Goal: Task Accomplishment & Management: Use online tool/utility

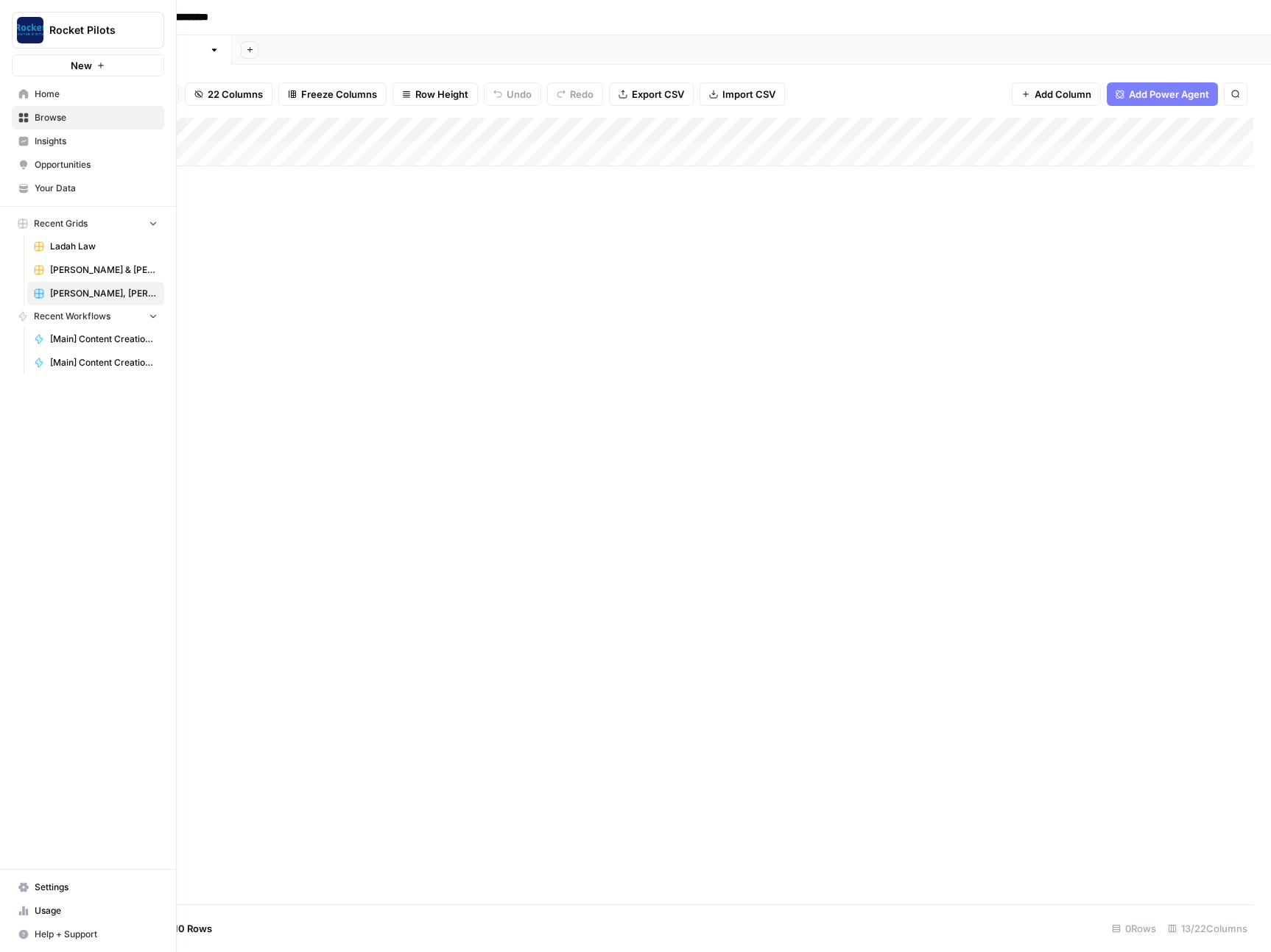
click at [80, 246] on span "Ladah Law" at bounding box center [103, 246] width 108 height 14
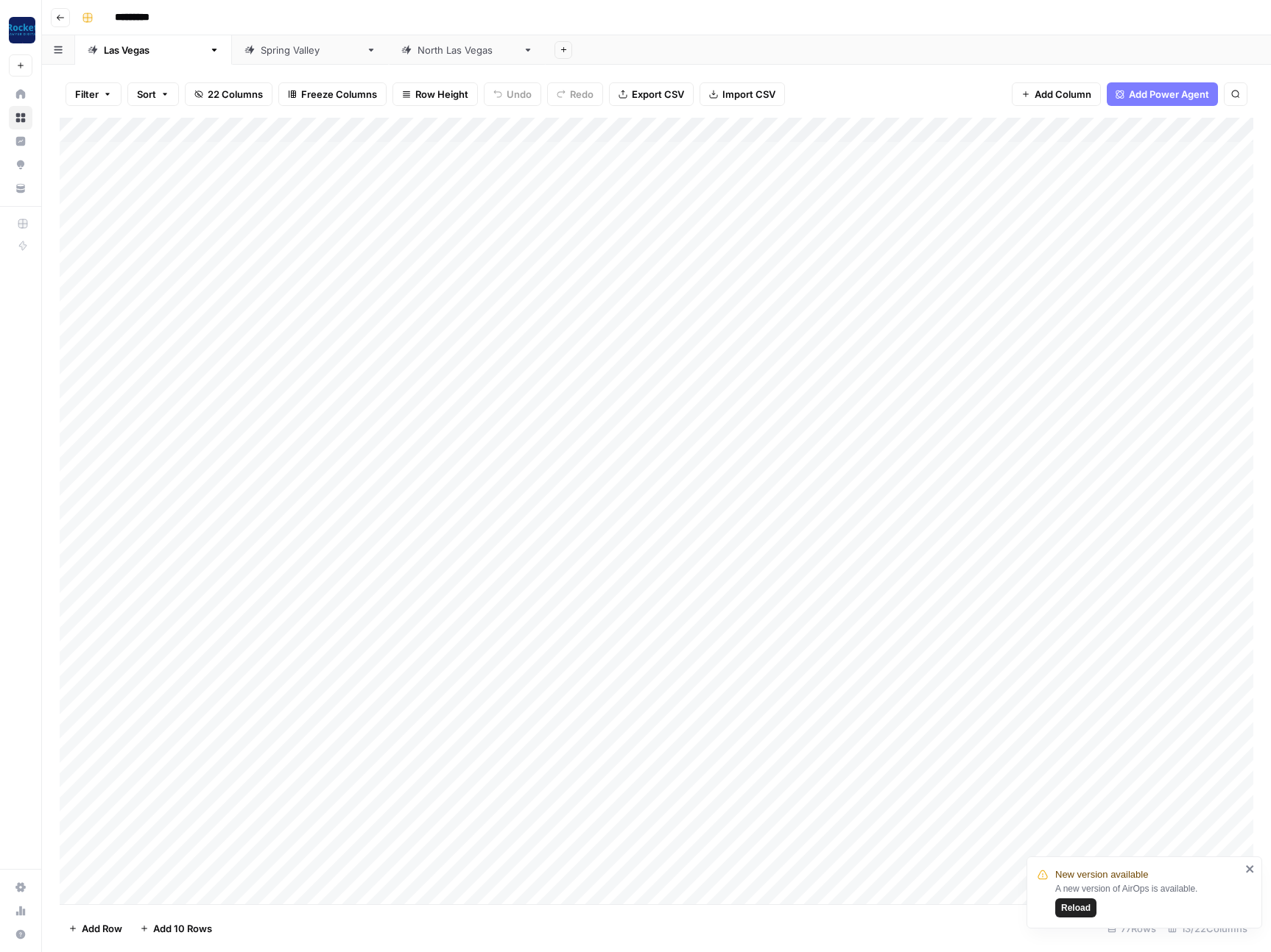
click at [880, 30] on header "Go back *********" at bounding box center [657, 18] width 1229 height 36
click at [935, 153] on div "Add Column" at bounding box center [656, 511] width 1193 height 787
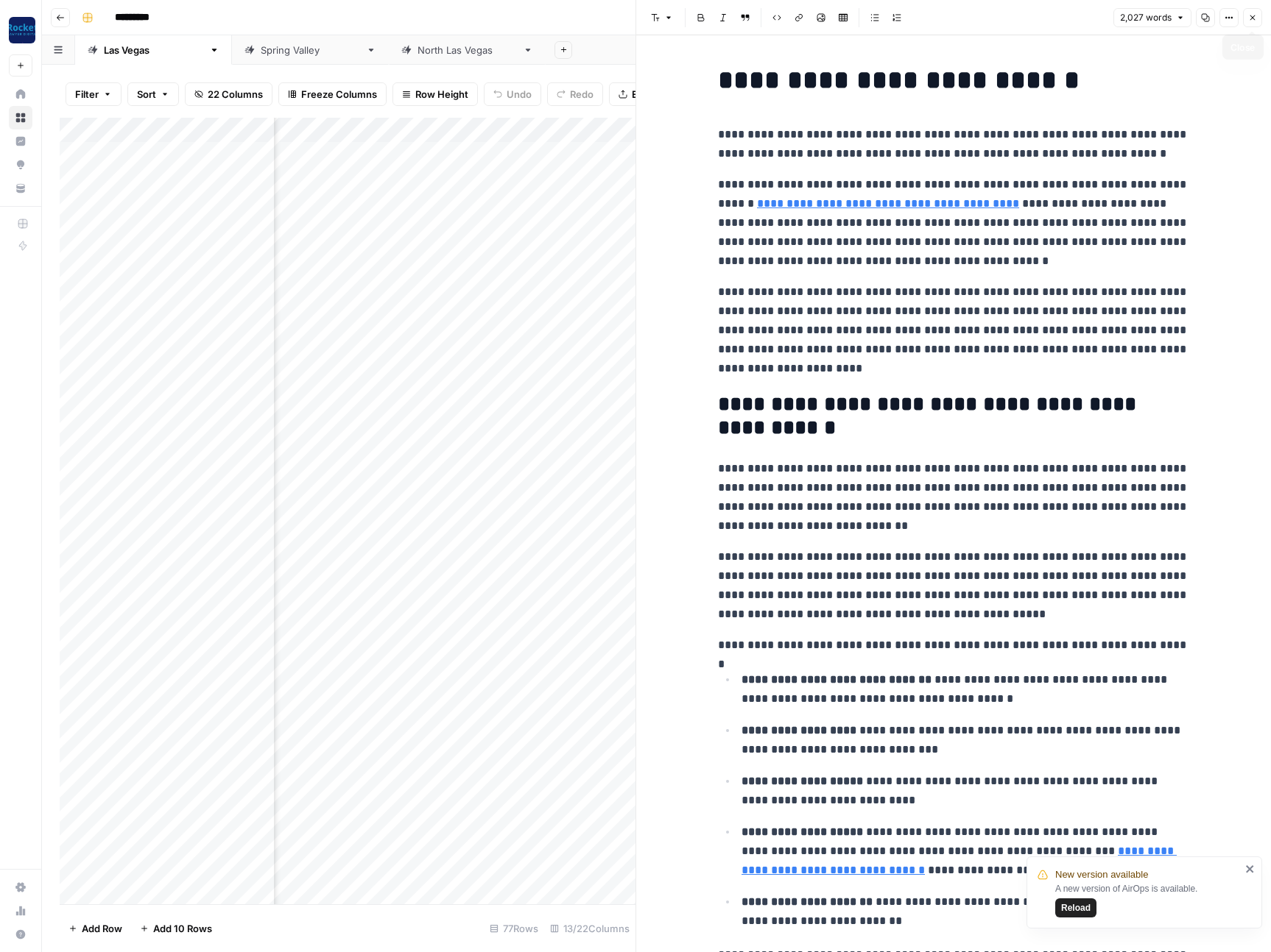
click at [1251, 19] on icon "button" at bounding box center [1252, 18] width 5 height 5
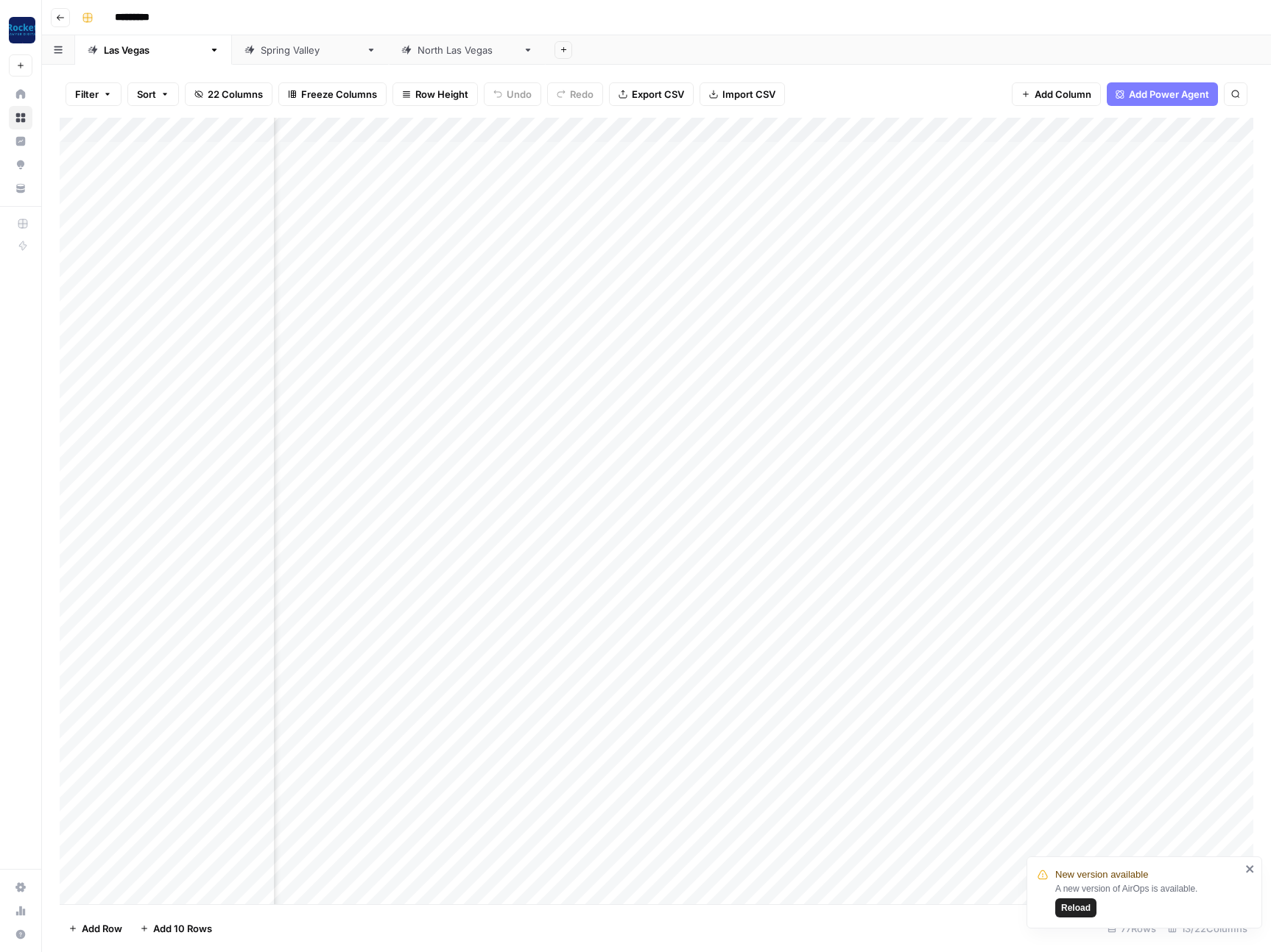
scroll to position [0, 309]
click at [556, 154] on div "Add Column" at bounding box center [656, 511] width 1193 height 787
click at [868, 36] on div "Add Sheet" at bounding box center [908, 50] width 725 height 30
